Goal: Navigation & Orientation: Go to known website

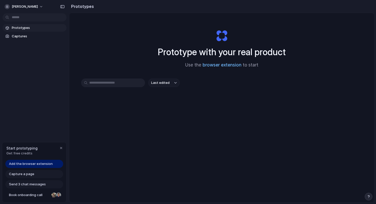
click at [220, 65] on link "browser extension" at bounding box center [221, 64] width 39 height 5
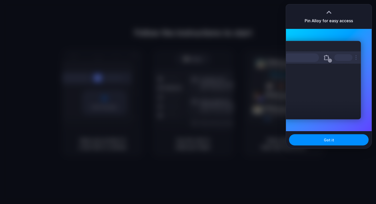
click at [349, 118] on div "Extensions Alloy · AI Prototyping for..." at bounding box center [321, 80] width 77 height 78
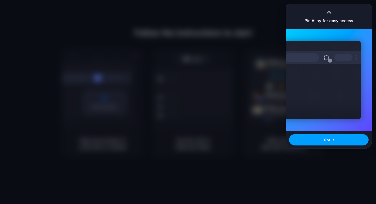
click at [344, 144] on button "Got it" at bounding box center [328, 139] width 79 height 11
